Goal: Transaction & Acquisition: Book appointment/travel/reservation

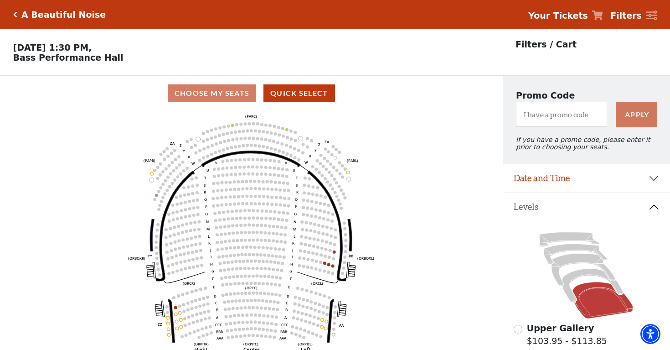
select select "6226"
click at [582, 186] on button "Date and Time" at bounding box center [586, 178] width 167 height 28
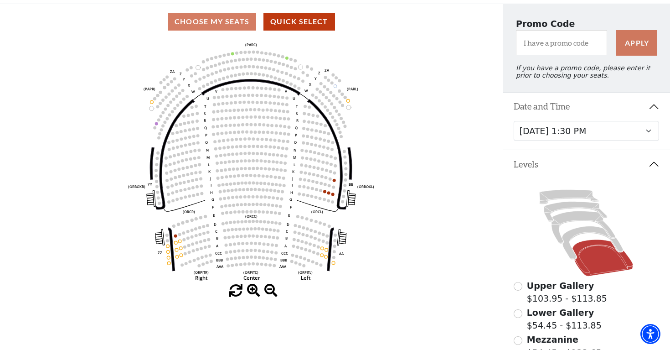
scroll to position [77, 0]
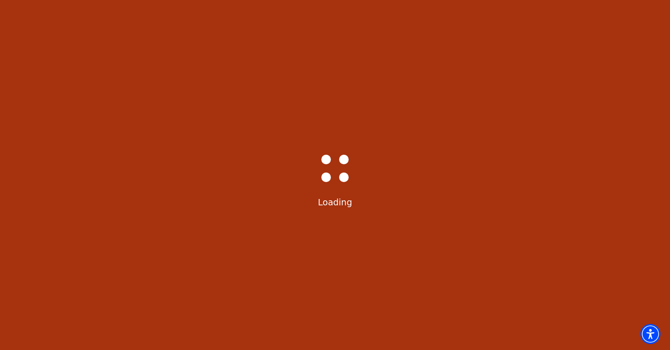
select select "6227"
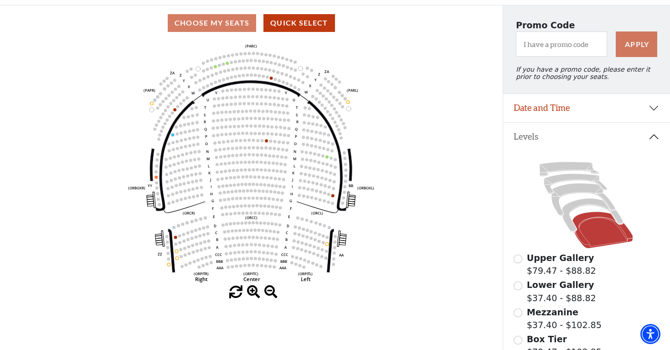
scroll to position [70, 0]
click at [656, 112] on button "Date and Time" at bounding box center [586, 108] width 167 height 28
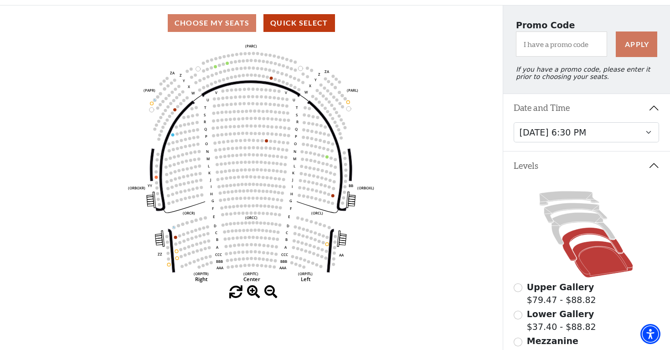
click at [587, 230] on icon at bounding box center [592, 243] width 61 height 33
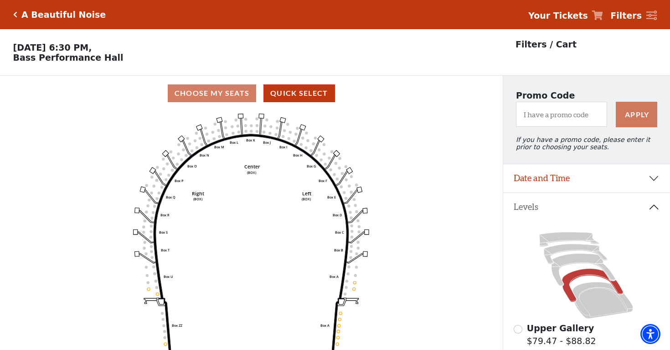
scroll to position [42, 0]
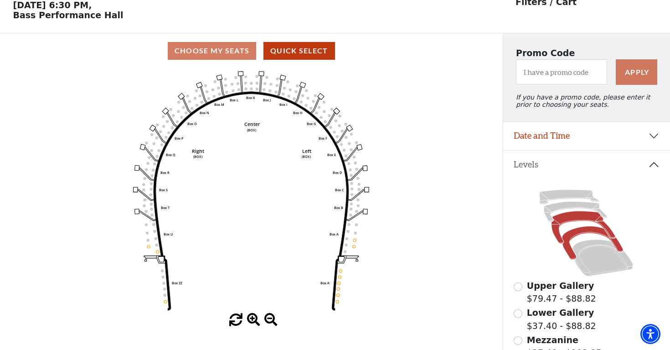
click at [583, 215] on icon at bounding box center [584, 227] width 64 height 32
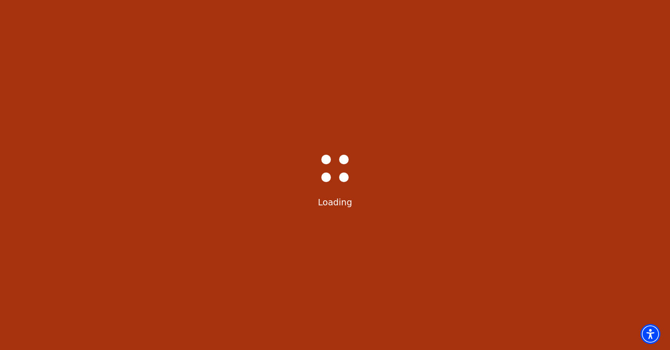
scroll to position [0, 0]
select select "6227"
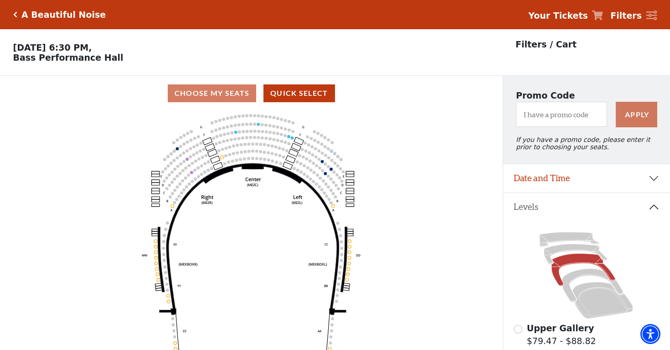
scroll to position [42, 0]
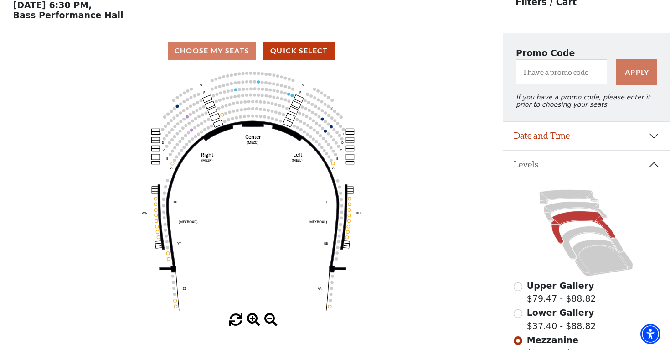
click at [590, 134] on button "Date and Time" at bounding box center [586, 136] width 167 height 28
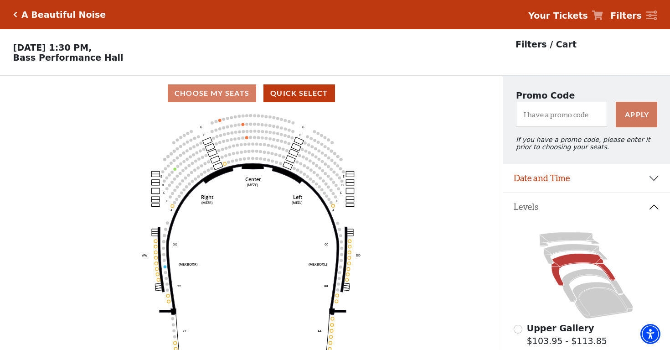
scroll to position [42, 0]
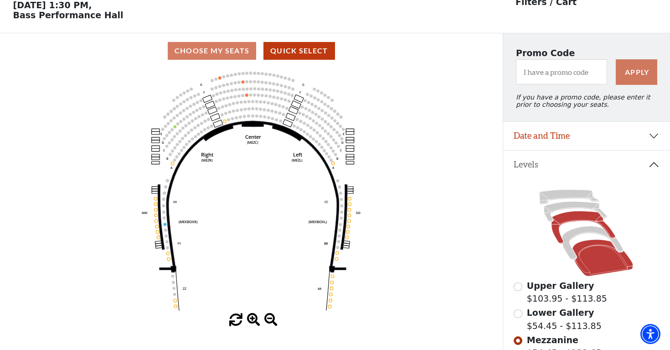
click at [599, 256] on icon at bounding box center [602, 258] width 61 height 36
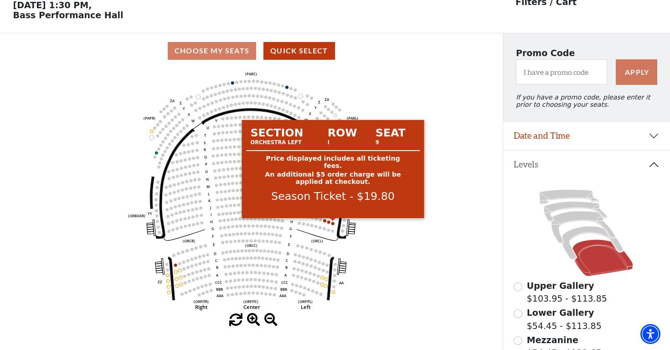
click at [333, 223] on circle at bounding box center [332, 223] width 3 height 3
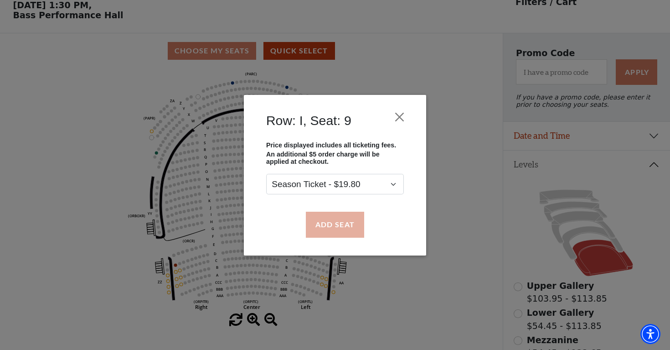
click at [333, 226] on button "Add Seat" at bounding box center [335, 224] width 58 height 26
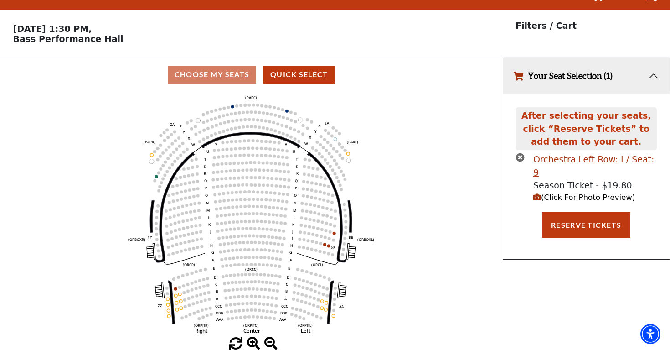
scroll to position [0, 0]
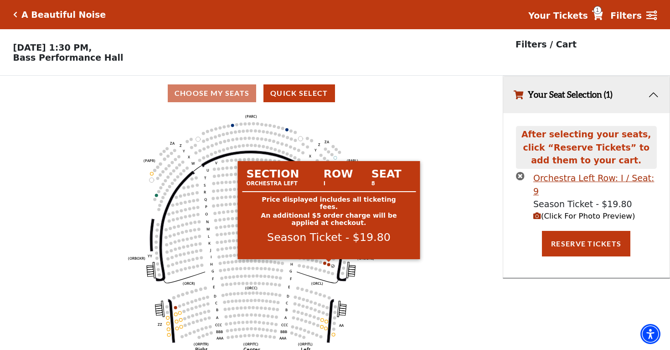
click at [329, 264] on circle at bounding box center [328, 264] width 3 height 3
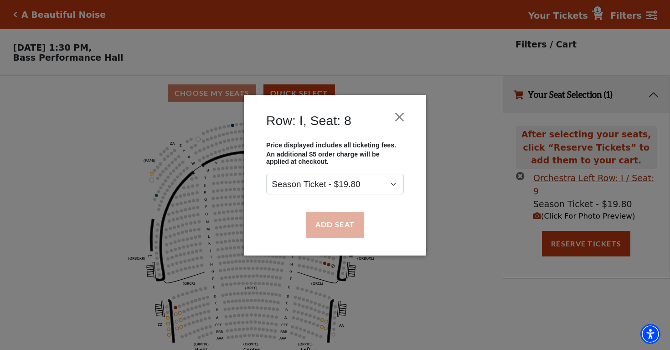
click at [339, 230] on button "Add Seat" at bounding box center [335, 224] width 58 height 26
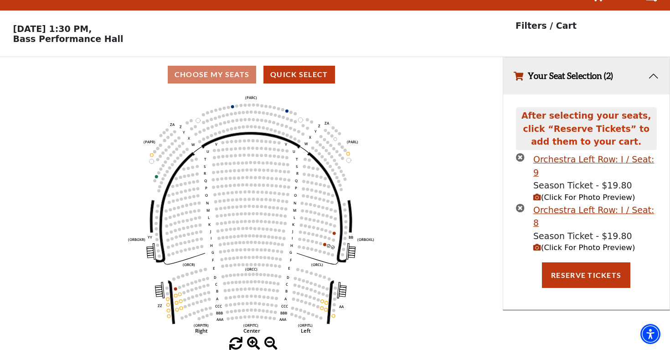
scroll to position [18, 0]
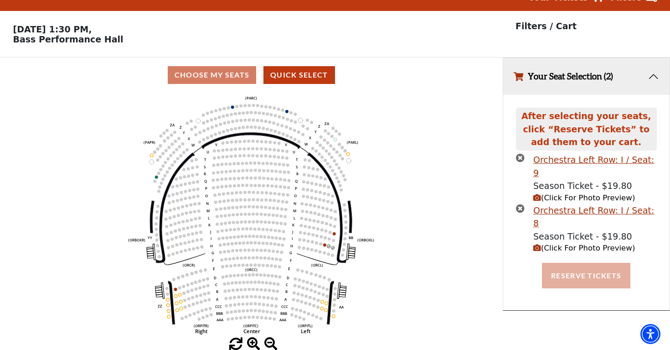
click at [597, 263] on button "Reserve Tickets" at bounding box center [586, 276] width 88 height 26
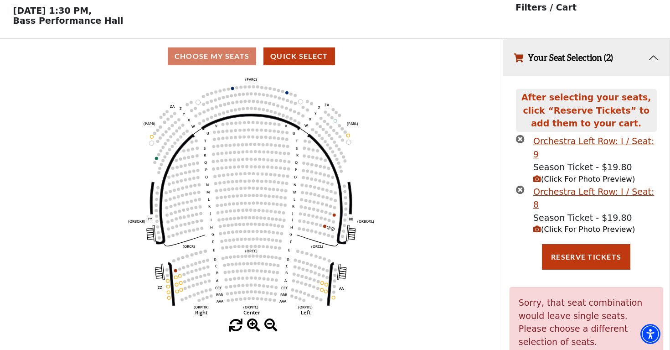
scroll to position [38, 0]
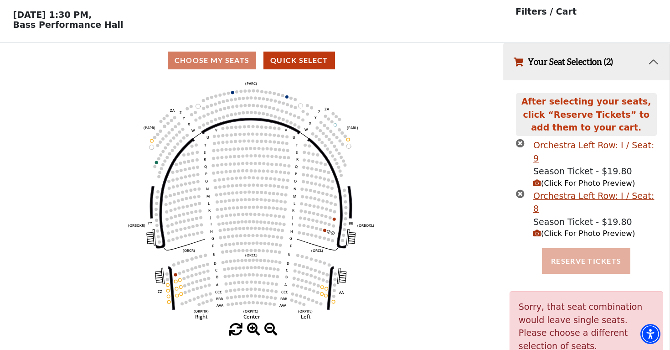
click at [581, 248] on button "Reserve Tickets" at bounding box center [586, 261] width 88 height 26
